Goal: Task Accomplishment & Management: Use online tool/utility

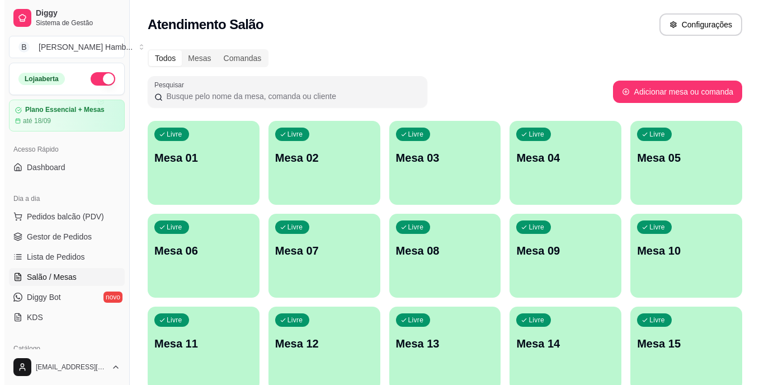
scroll to position [144, 0]
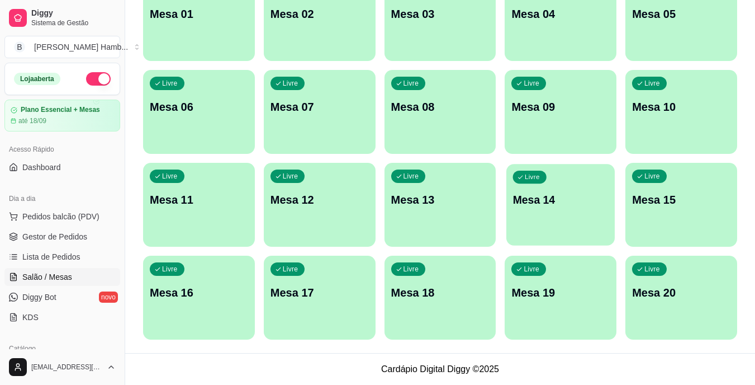
click at [551, 230] on div "Livre Mesa 14" at bounding box center [561, 198] width 108 height 68
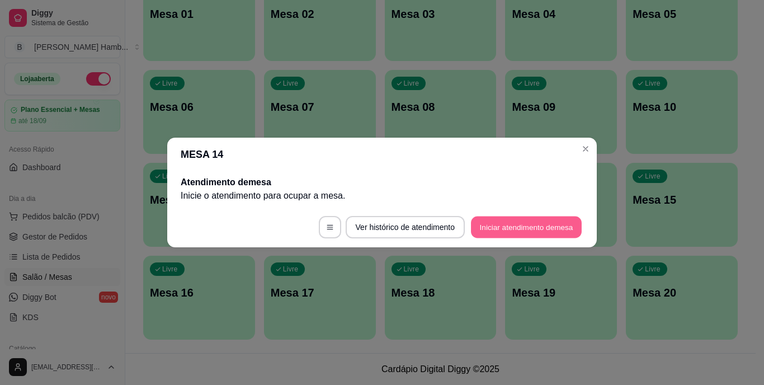
click at [520, 225] on button "Iniciar atendimento de mesa" at bounding box center [526, 227] width 111 height 22
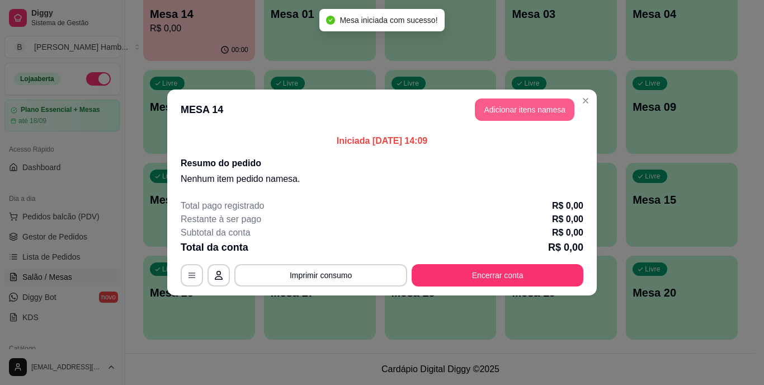
click at [527, 108] on button "Adicionar itens na mesa" at bounding box center [525, 109] width 100 height 22
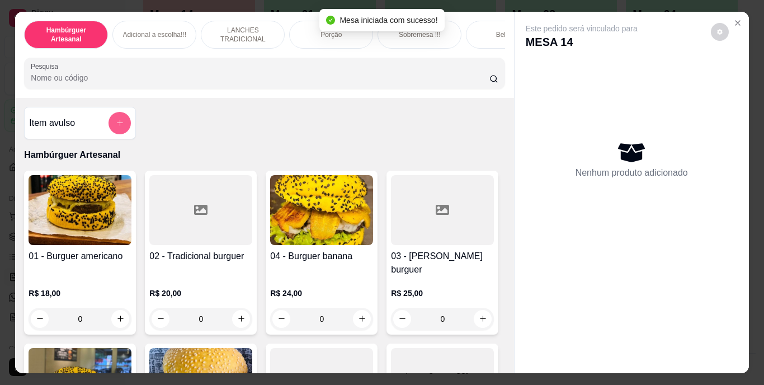
click at [121, 122] on button "add-separate-item" at bounding box center [119, 123] width 22 height 22
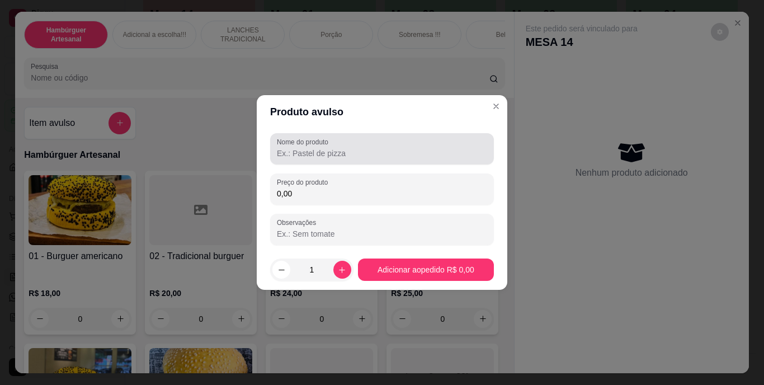
click at [327, 160] on div "Nome do produto" at bounding box center [382, 148] width 224 height 31
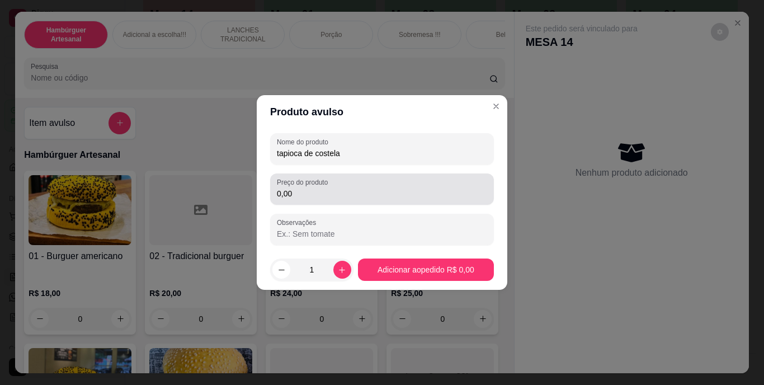
type input "tapioca de costela"
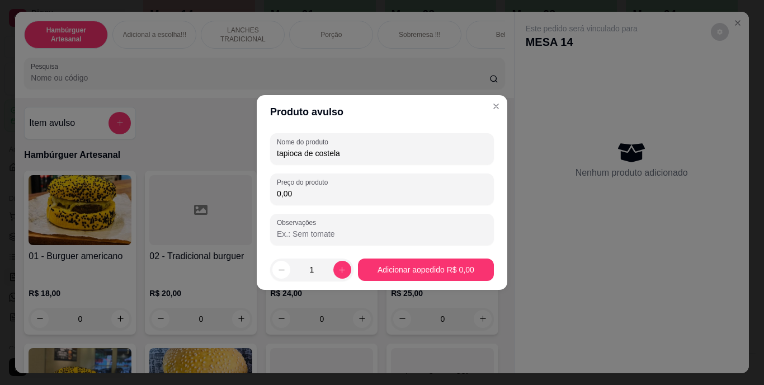
click at [325, 194] on input "0,00" at bounding box center [382, 193] width 210 height 11
type input "20,00"
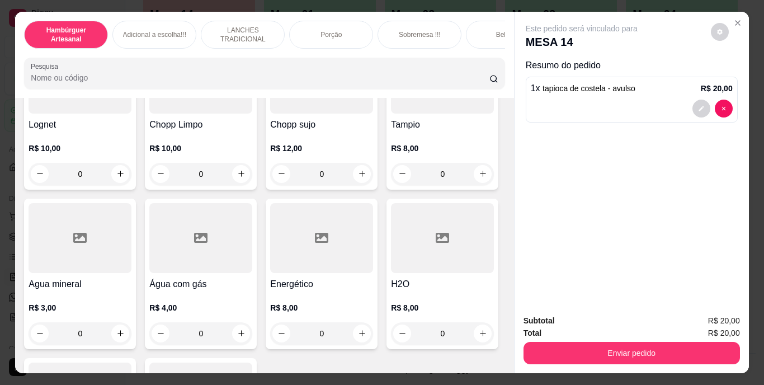
scroll to position [3132, 0]
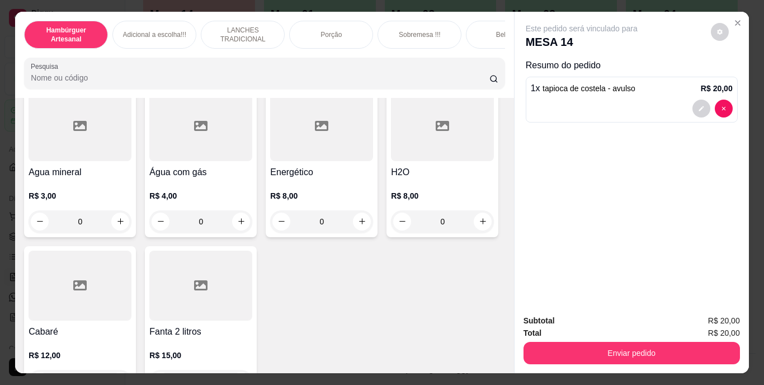
type input "1"
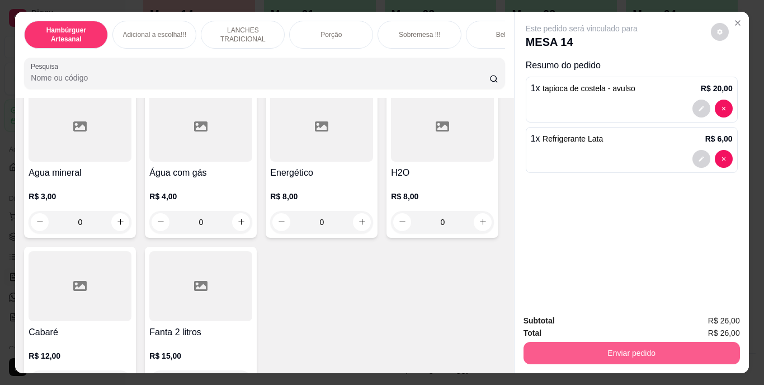
click at [666, 344] on button "Enviar pedido" at bounding box center [631, 353] width 216 height 22
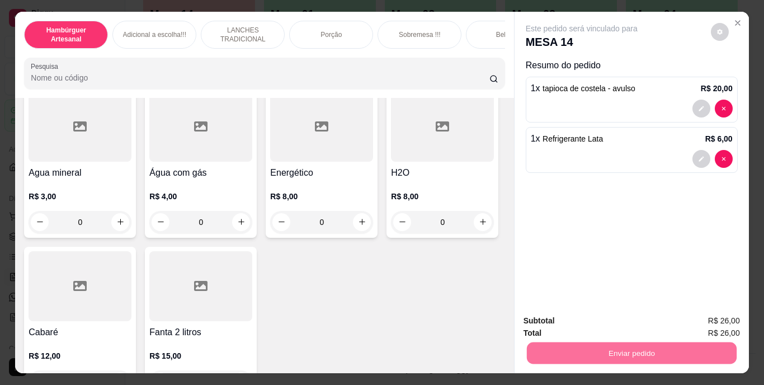
click at [603, 322] on button "Não registrar e enviar pedido" at bounding box center [594, 321] width 113 height 21
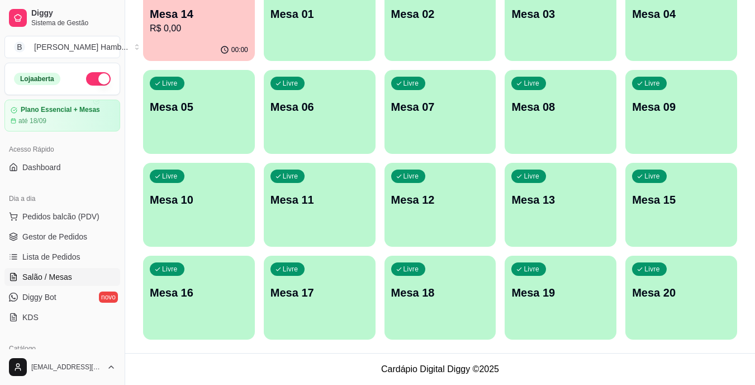
click at [180, 27] on p "R$ 0,00" at bounding box center [199, 28] width 98 height 13
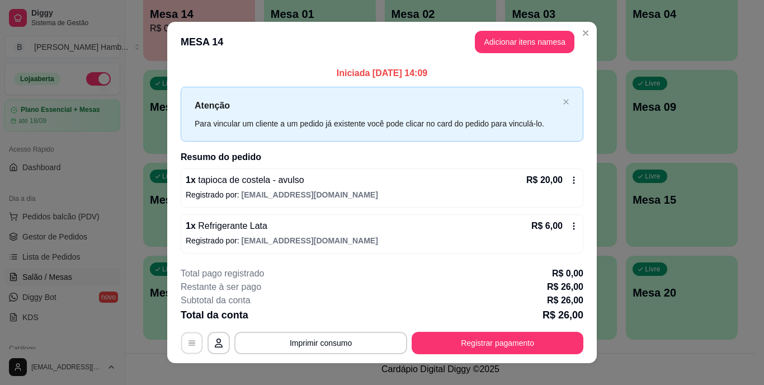
click at [182, 337] on button "button" at bounding box center [192, 343] width 22 height 22
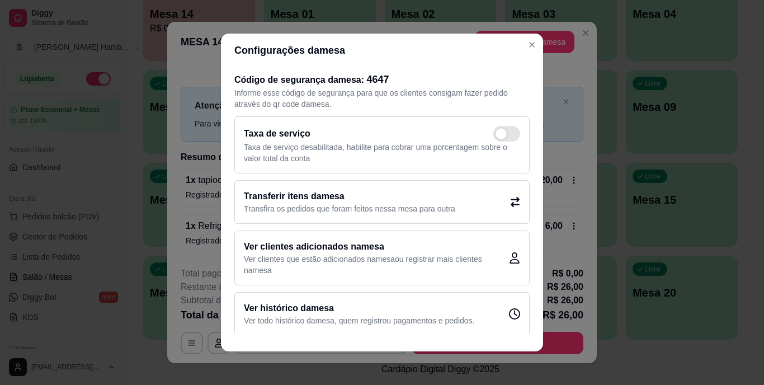
click at [336, 209] on p "Transfira os pedidos que foram feitos nessa mesa para outra" at bounding box center [349, 208] width 211 height 11
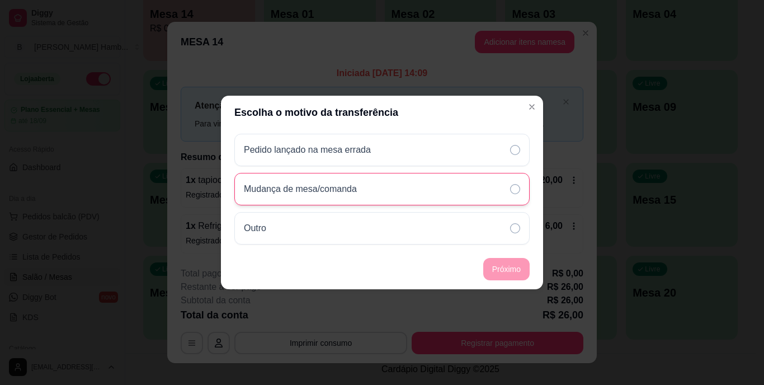
click at [490, 196] on div "Mudança de mesa/comanda" at bounding box center [381, 189] width 295 height 32
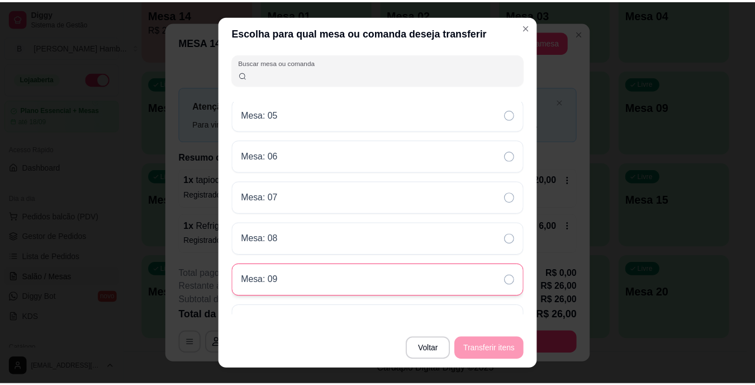
scroll to position [224, 0]
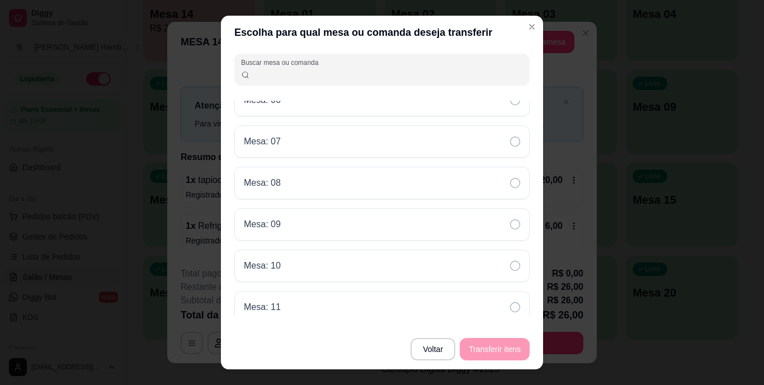
click at [447, 159] on div "Mesa: 01 Mesa: 02 Mesa: 03 Mesa: 04 Mesa: 05 Mesa: 06 Mesa: 07 [GEOGRAPHIC_DATA…" at bounding box center [381, 208] width 295 height 215
click at [456, 144] on div "Mesa: 07" at bounding box center [381, 141] width 295 height 32
click at [467, 343] on button "Transferir itens" at bounding box center [495, 349] width 68 height 22
